Goal: Task Accomplishment & Management: Manage account settings

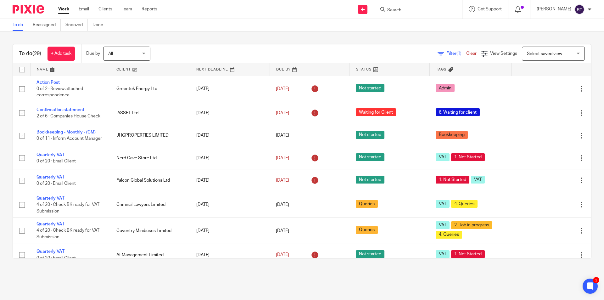
click at [14, 287] on main "To do Reassigned Snoozed Done To do (29) + Add task Due by All All [DATE] [DATE…" at bounding box center [302, 150] width 604 height 300
click at [443, 11] on input "Search" at bounding box center [415, 11] width 57 height 6
type input "iasset"
click at [455, 29] on link at bounding box center [453, 27] width 135 height 14
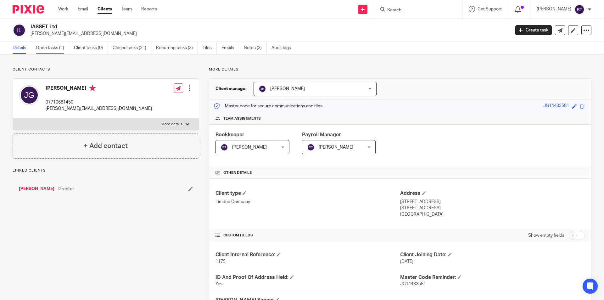
click at [67, 47] on link "Open tasks (1)" at bounding box center [52, 48] width 33 height 12
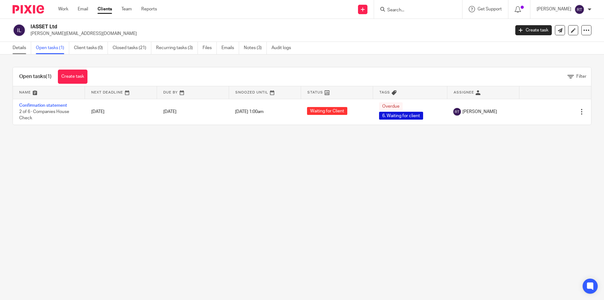
click at [25, 49] on link "Details" at bounding box center [22, 48] width 19 height 12
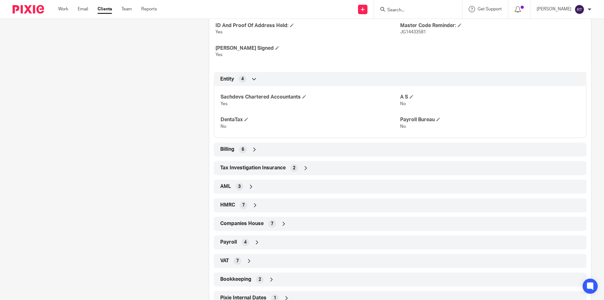
scroll to position [274, 0]
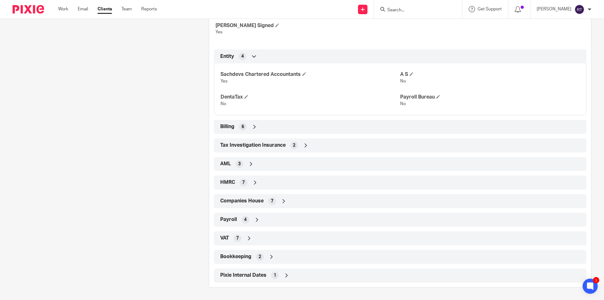
click at [245, 200] on span "Companies House" at bounding box center [241, 201] width 43 height 7
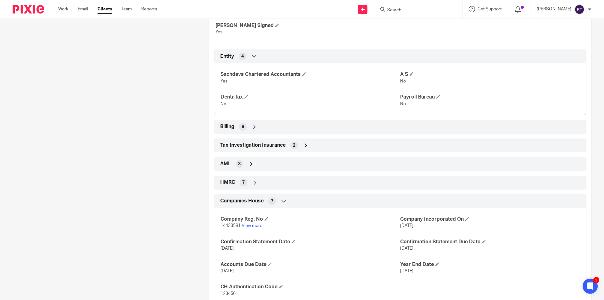
click at [231, 225] on span "14433581" at bounding box center [231, 225] width 20 height 4
copy p "14433581"
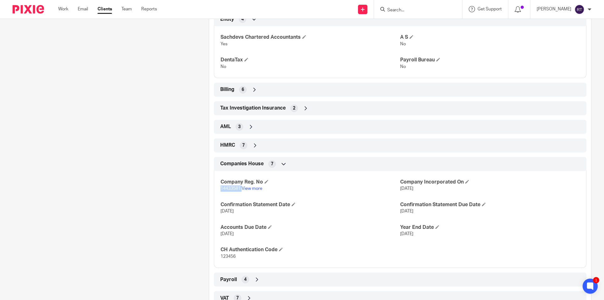
scroll to position [369, 0]
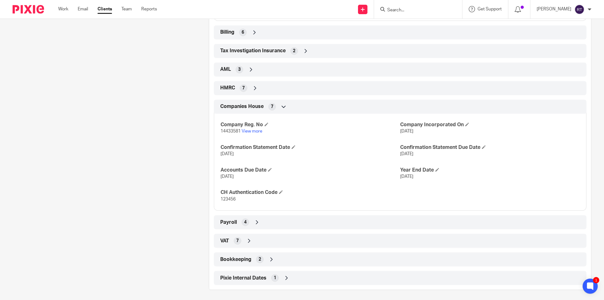
click at [227, 196] on p "123456" at bounding box center [311, 199] width 180 height 6
copy span "123456"
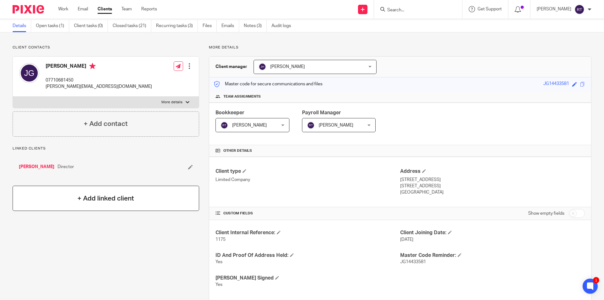
scroll to position [0, 0]
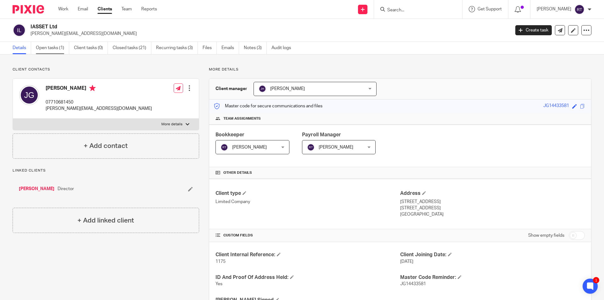
click at [64, 48] on link "Open tasks (1)" at bounding box center [52, 48] width 33 height 12
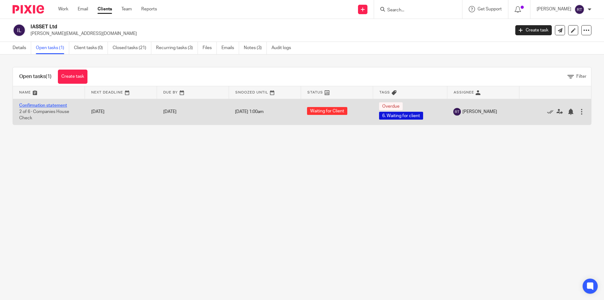
click at [63, 104] on link "Confirmation statement" at bounding box center [43, 105] width 48 height 4
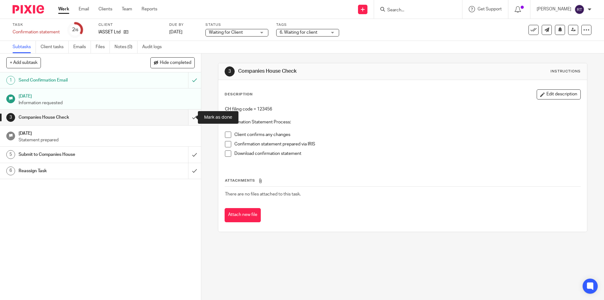
click at [188, 118] on input "submit" at bounding box center [100, 118] width 201 height 16
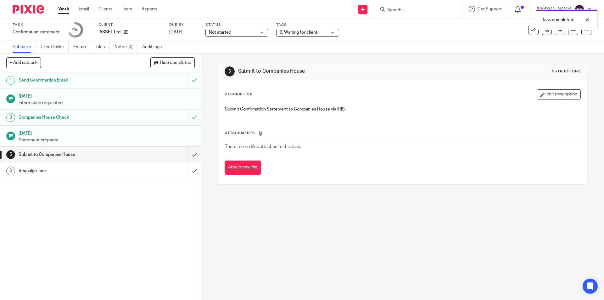
click at [114, 47] on ul "Subtasks Client tasks Emails Files Notes (0) Audit logs" at bounding box center [92, 47] width 159 height 12
click at [124, 47] on link "Notes (0)" at bounding box center [126, 47] width 23 height 12
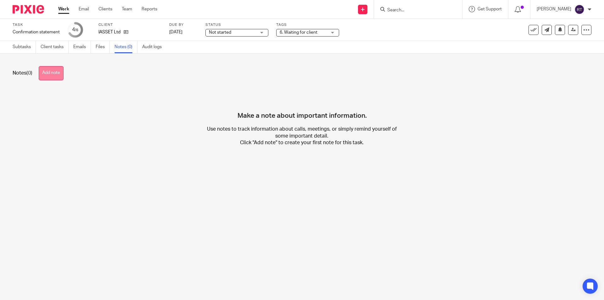
drag, startPoint x: 49, startPoint y: 72, endPoint x: 56, endPoint y: 73, distance: 6.4
click at [49, 72] on button "Add note" at bounding box center [51, 73] width 25 height 14
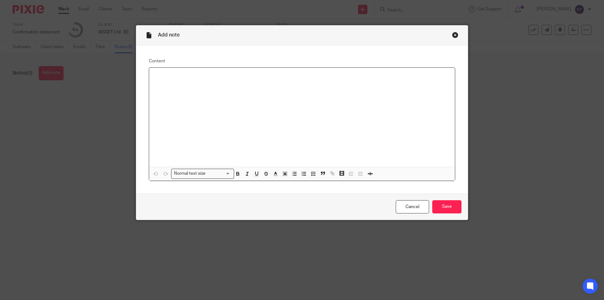
click at [264, 100] on div at bounding box center [302, 117] width 306 height 99
paste div
click at [440, 209] on input "Save" at bounding box center [446, 207] width 29 height 14
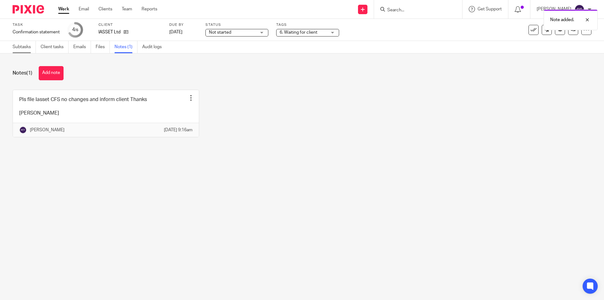
click at [29, 51] on link "Subtasks" at bounding box center [24, 47] width 23 height 12
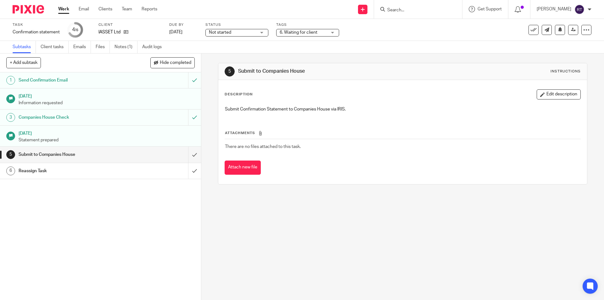
click at [217, 31] on span "Not started" at bounding box center [220, 32] width 22 height 4
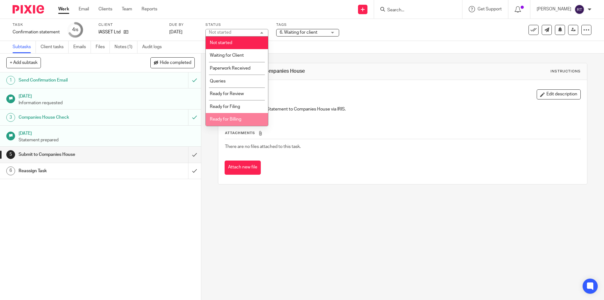
click at [232, 116] on li "Ready for Billing" at bounding box center [237, 119] width 62 height 13
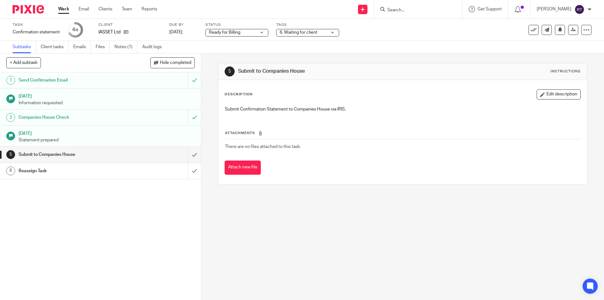
click at [279, 29] on div "6. Waiting for client" at bounding box center [307, 33] width 63 height 8
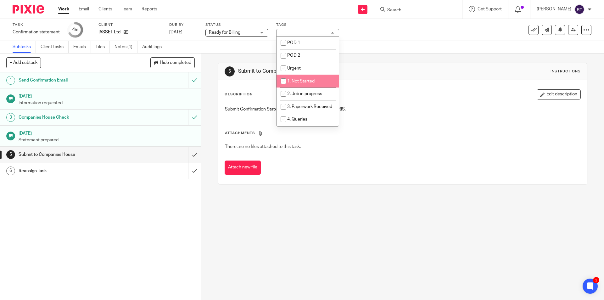
scroll to position [63, 0]
click at [297, 86] on li "6. Waiting for client" at bounding box center [308, 82] width 62 height 13
checkbox input "false"
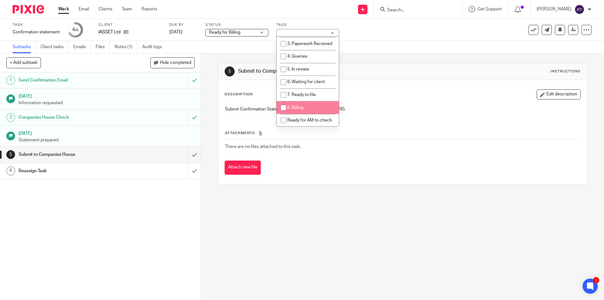
click at [300, 110] on li "8. Billing" at bounding box center [308, 107] width 62 height 13
checkbox input "true"
click at [300, 212] on div "5 Submit to Companies House Instructions Description Edit description Submit Co…" at bounding box center [402, 177] width 403 height 246
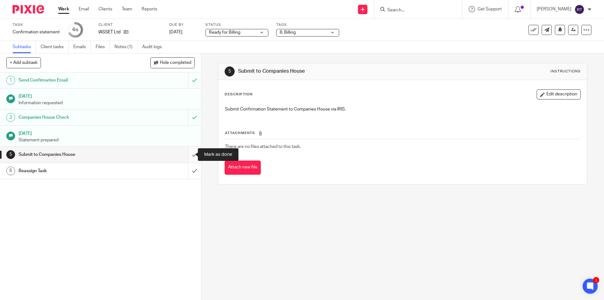
click at [188, 149] on input "submit" at bounding box center [100, 155] width 201 height 16
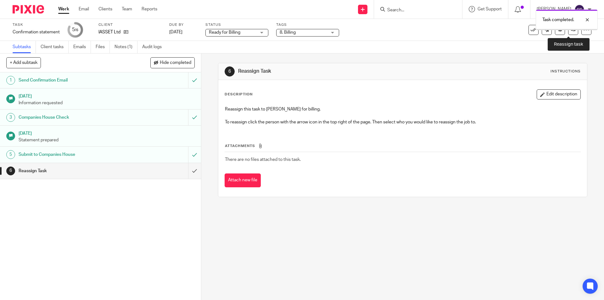
click at [571, 30] on icon at bounding box center [573, 29] width 5 height 5
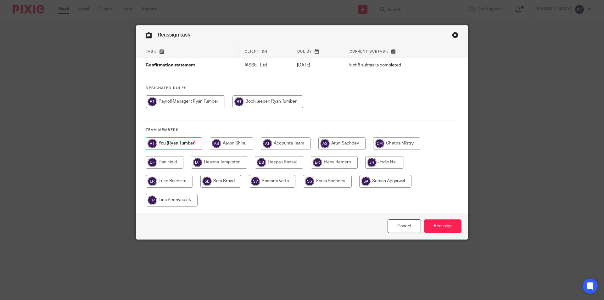
click at [220, 158] on input "radio" at bounding box center [219, 162] width 56 height 13
radio input "true"
click at [441, 226] on input "Reassign" at bounding box center [442, 226] width 37 height 14
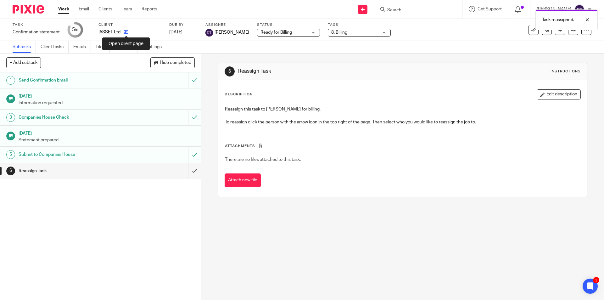
click at [126, 31] on icon at bounding box center [126, 32] width 5 height 5
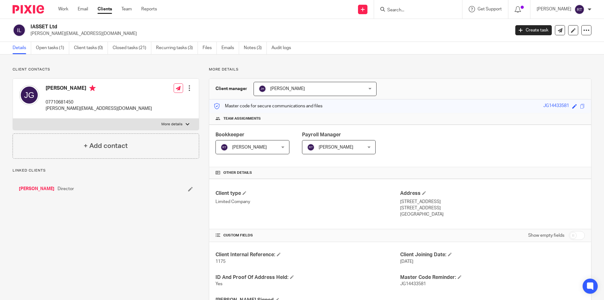
click at [62, 107] on p "jonathan_gould@gmx.com" at bounding box center [99, 108] width 106 height 6
copy div "jonathan_gould@gmx.com"
click at [27, 12] on img at bounding box center [28, 9] width 31 height 8
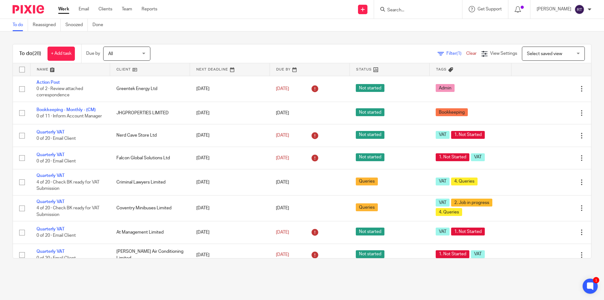
click at [51, 290] on main "To do Reassigned Snoozed Done To do (28) + Add task Due by All All [DATE] [DATE…" at bounding box center [302, 150] width 604 height 300
click at [428, 17] on div at bounding box center [418, 9] width 88 height 19
drag, startPoint x: 426, startPoint y: 16, endPoint x: 422, endPoint y: 12, distance: 5.3
click at [426, 16] on div at bounding box center [418, 9] width 88 height 19
click at [422, 12] on input "Search" at bounding box center [415, 11] width 57 height 6
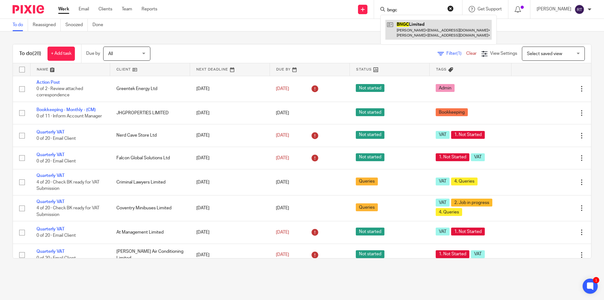
type input "bngc"
click at [431, 25] on link at bounding box center [439, 30] width 106 height 20
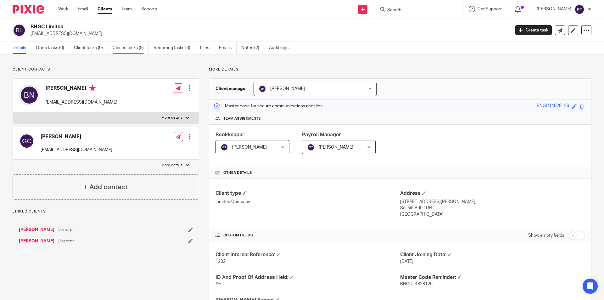
drag, startPoint x: 0, startPoint y: 0, endPoint x: 128, endPoint y: 51, distance: 138.2
click at [128, 51] on link "Closed tasks (9)" at bounding box center [131, 48] width 36 height 12
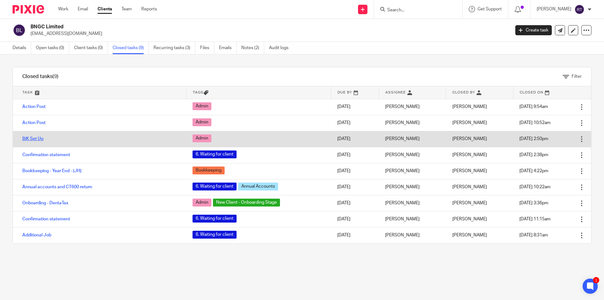
click at [35, 139] on link "BiK Set Up" at bounding box center [32, 139] width 21 height 4
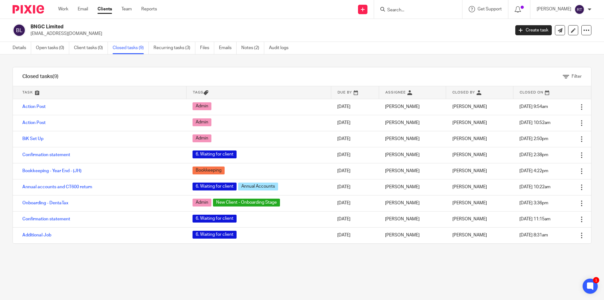
click at [199, 48] on ul "Details Open tasks (0) Client tasks (0) Closed tasks (9) Recurring tasks (3) Fi…" at bounding box center [155, 48] width 285 height 12
click at [201, 45] on link "Files" at bounding box center [207, 48] width 14 height 12
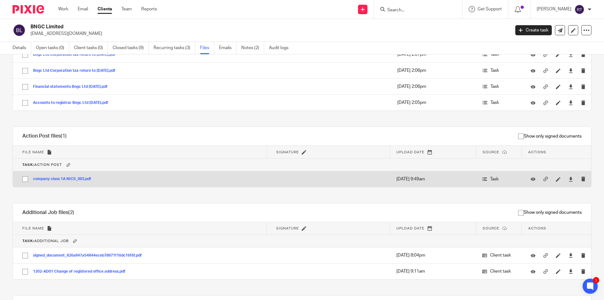
scroll to position [378, 0]
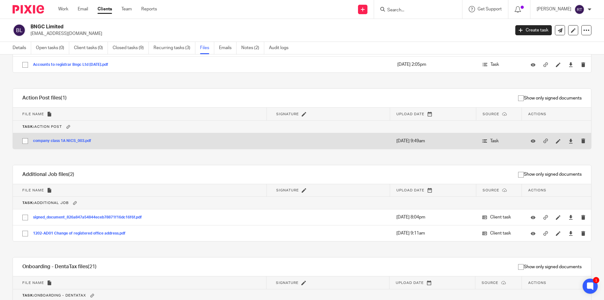
click at [57, 142] on button "company class 1A NICS_003.pdf" at bounding box center [64, 141] width 63 height 4
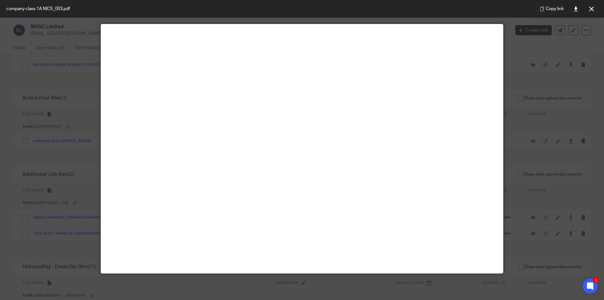
scroll to position [44, 0]
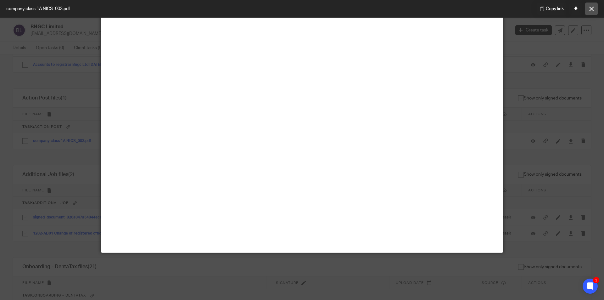
click at [596, 7] on button at bounding box center [591, 9] width 13 height 13
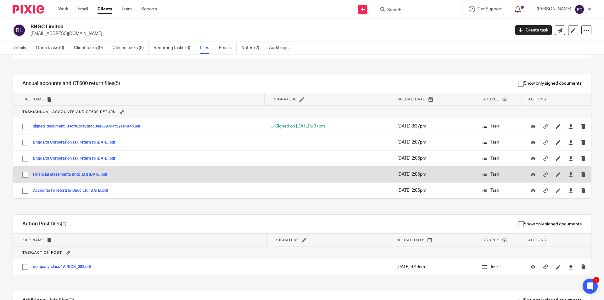
scroll to position [346, 0]
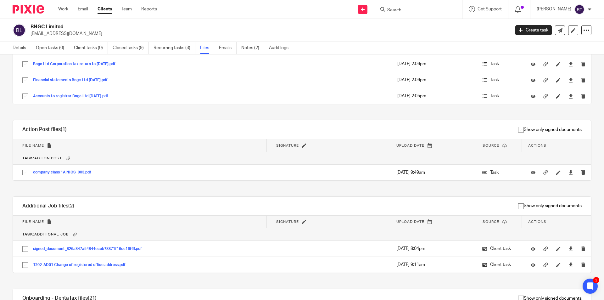
click at [413, 8] on input "Search" at bounding box center [415, 11] width 57 height 6
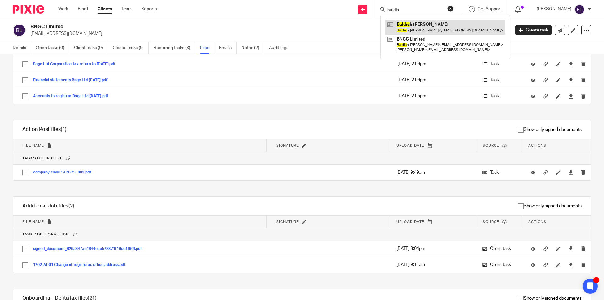
type input "baldis"
click at [430, 30] on link at bounding box center [446, 27] width 120 height 14
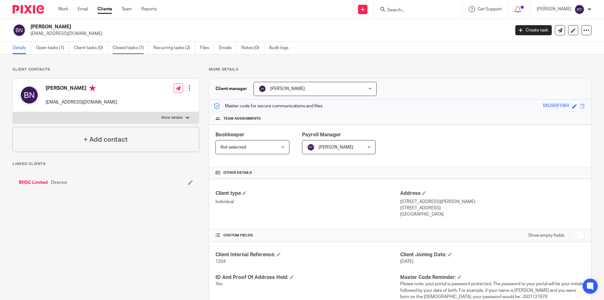
click at [138, 51] on link "Closed tasks (7)" at bounding box center [131, 48] width 36 height 12
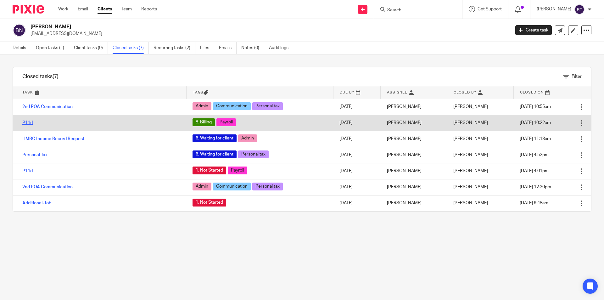
click at [30, 121] on link "P11d" at bounding box center [27, 123] width 10 height 4
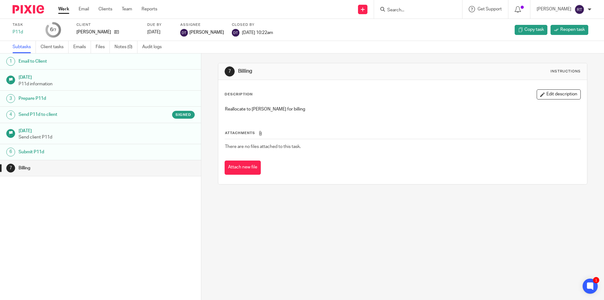
click at [78, 113] on h1 "Send P11d to client" at bounding box center [78, 114] width 118 height 9
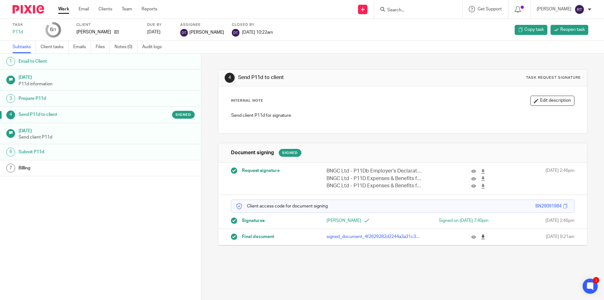
click at [481, 236] on icon at bounding box center [483, 236] width 5 height 5
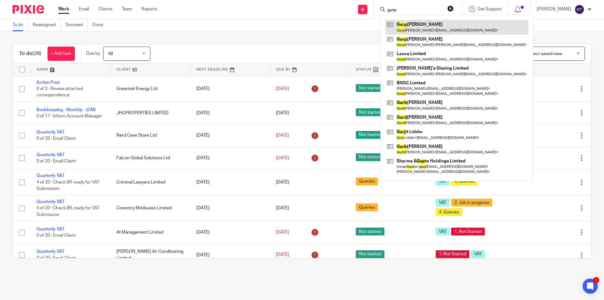
type input "gurp"
click at [435, 30] on link at bounding box center [457, 27] width 143 height 14
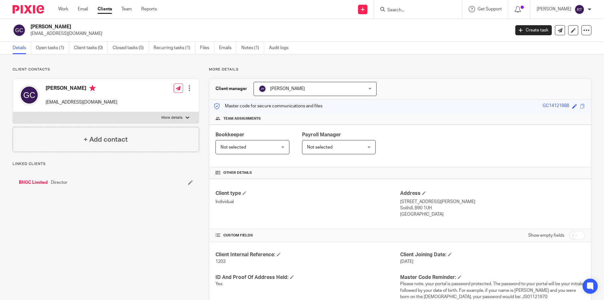
click at [199, 47] on ul "Details Open tasks (1) Client tasks (0) Closed tasks (5) Recurring tasks (1) Fi…" at bounding box center [155, 48] width 285 height 12
click at [201, 47] on link "Files" at bounding box center [207, 48] width 14 height 12
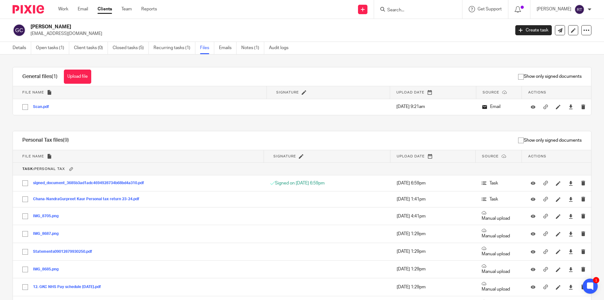
click at [20, 13] on img at bounding box center [28, 9] width 31 height 8
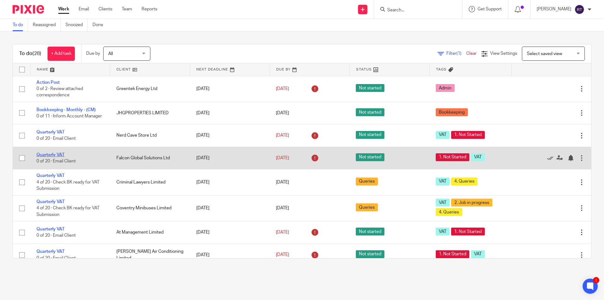
scroll to position [126, 0]
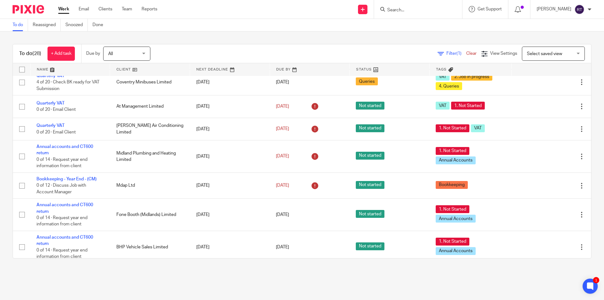
click at [42, 276] on main "To do Reassigned Snoozed Done To do (28) + Add task Due by All All [DATE] [DATE…" at bounding box center [302, 150] width 604 height 300
click at [51, 273] on main "To do Reassigned Snoozed Done To do (28) + Add task Due by All All [DATE] [DATE…" at bounding box center [302, 150] width 604 height 300
click at [61, 277] on main "To do Reassigned Snoozed Done To do (28) + Add task Due by All All [DATE] [DATE…" at bounding box center [302, 150] width 604 height 300
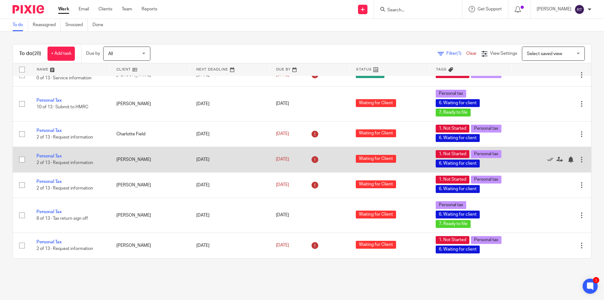
scroll to position [666, 0]
